Goal: Find specific fact: Find specific fact

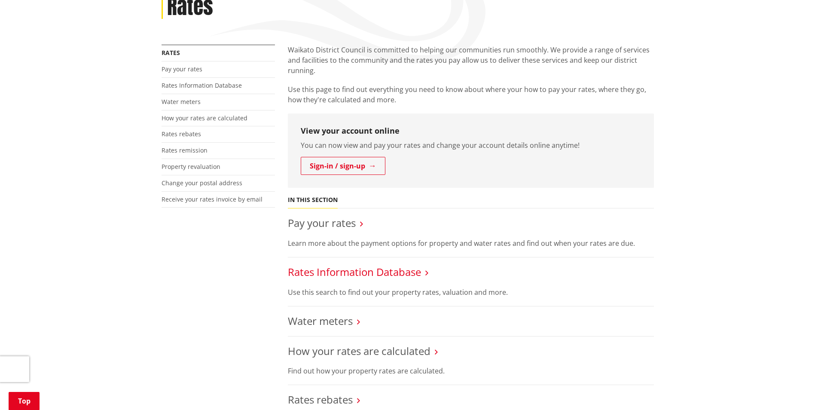
scroll to position [129, 0]
click at [392, 272] on link "Rates Information Database" at bounding box center [354, 272] width 133 height 14
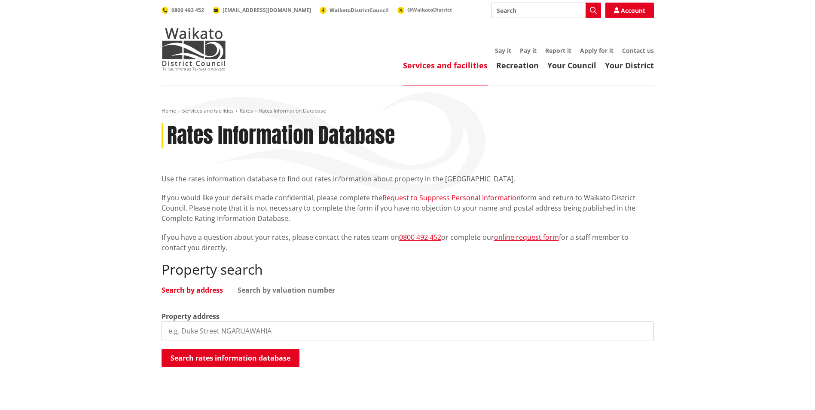
click at [209, 330] on input "search" at bounding box center [407, 330] width 492 height 19
type input "[STREET_ADDRESS]"
click at [250, 361] on button "Search rates information database" at bounding box center [230, 358] width 138 height 18
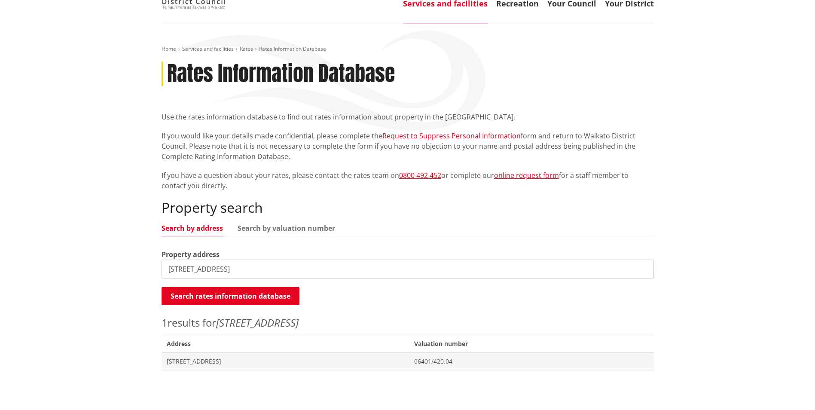
scroll to position [172, 0]
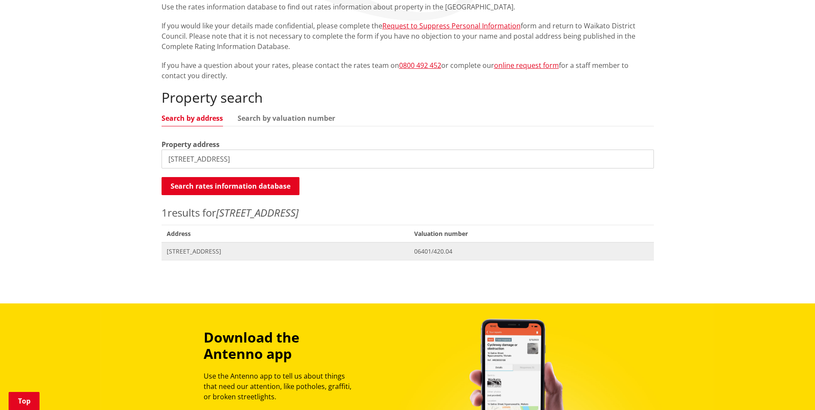
click at [202, 252] on span "[STREET_ADDRESS]" at bounding box center [285, 251] width 237 height 9
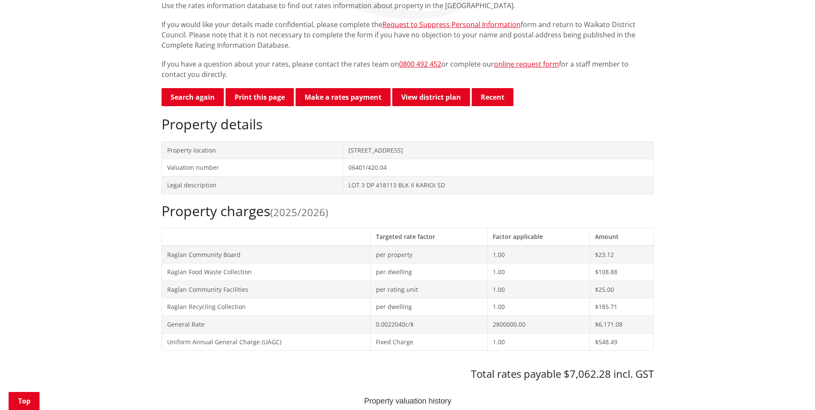
scroll to position [215, 0]
